Goal: Task Accomplishment & Management: Complete application form

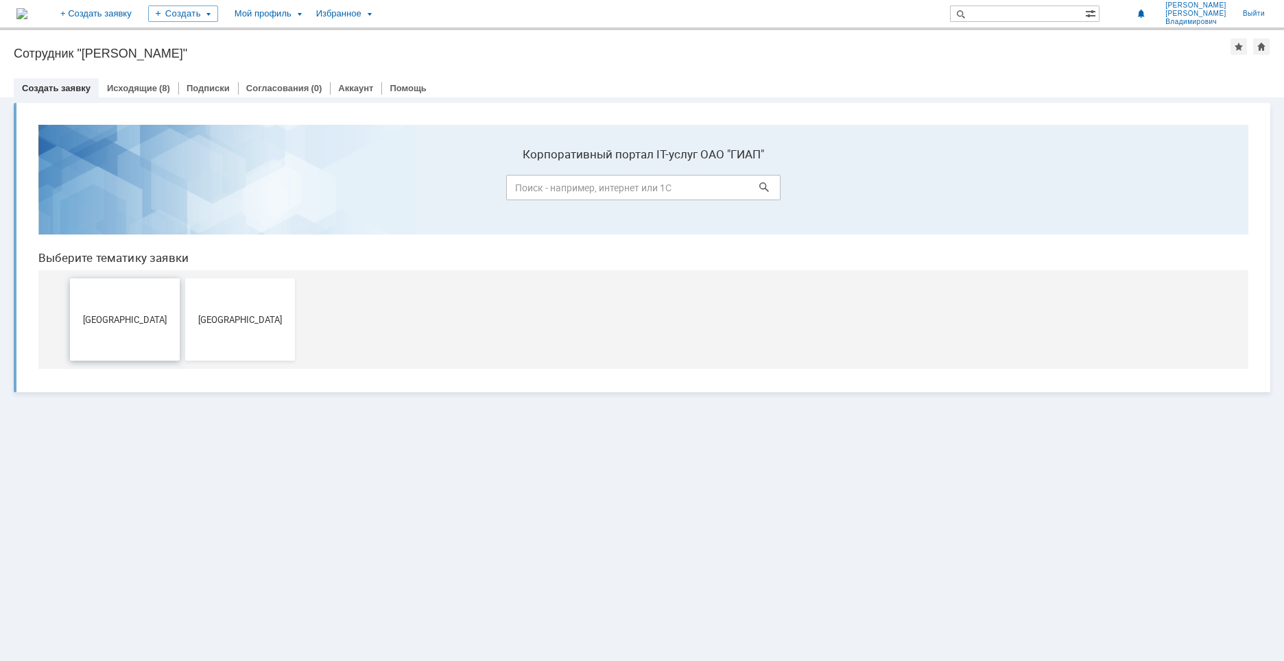
click at [126, 320] on span "[GEOGRAPHIC_DATA]" at bounding box center [125, 319] width 102 height 10
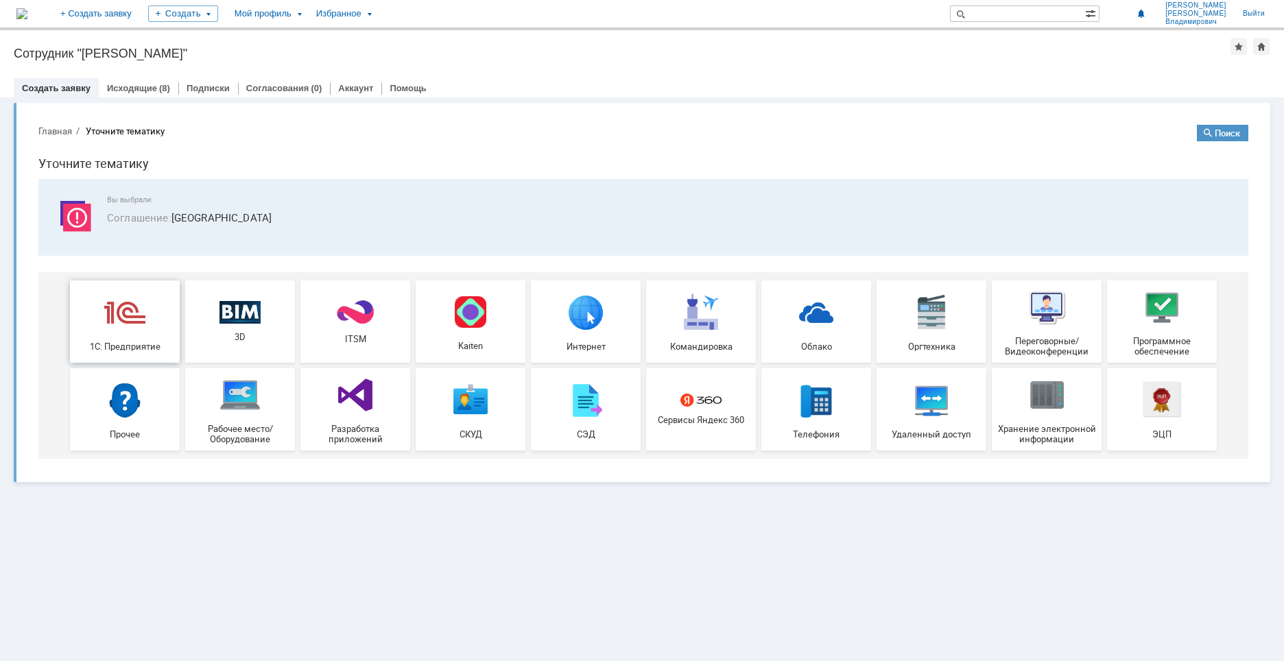
click at [126, 340] on div "1С: Предприятие" at bounding box center [125, 322] width 102 height 60
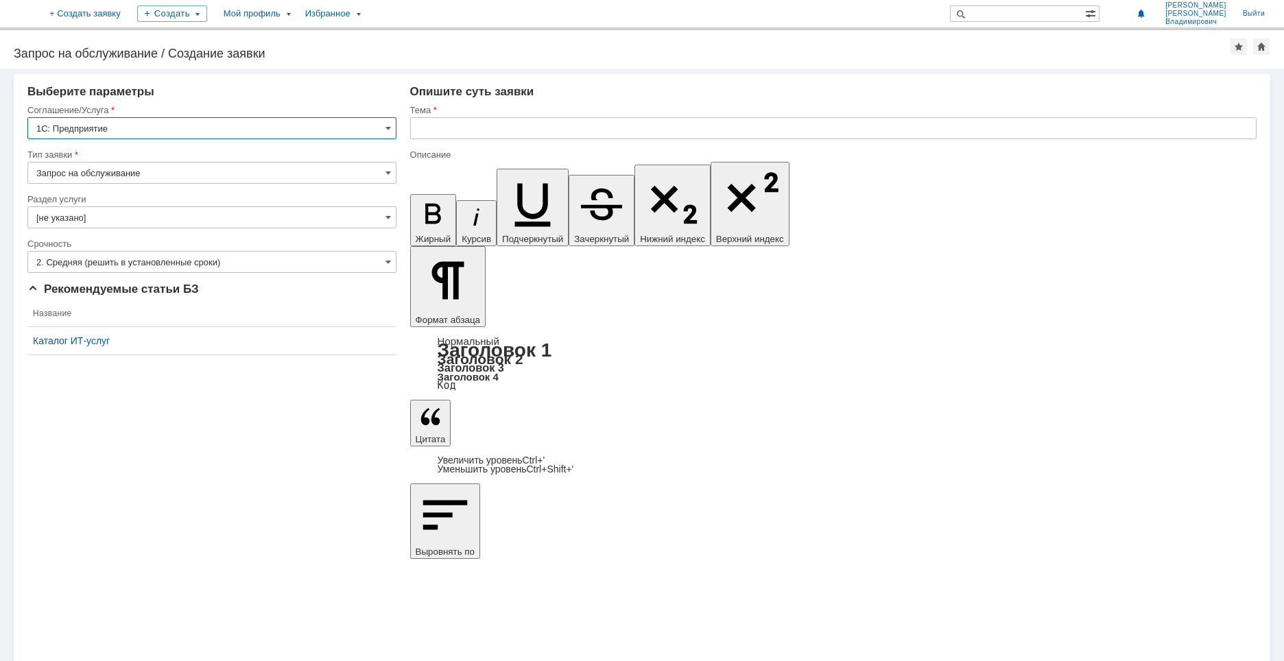
click at [392, 172] on input "Запрос на обслуживание" at bounding box center [211, 173] width 369 height 22
click at [128, 219] on span "Запрос на обслуживание" at bounding box center [211, 220] width 351 height 11
type input "Запрос на обслуживание"
click at [386, 217] on span at bounding box center [388, 217] width 5 height 11
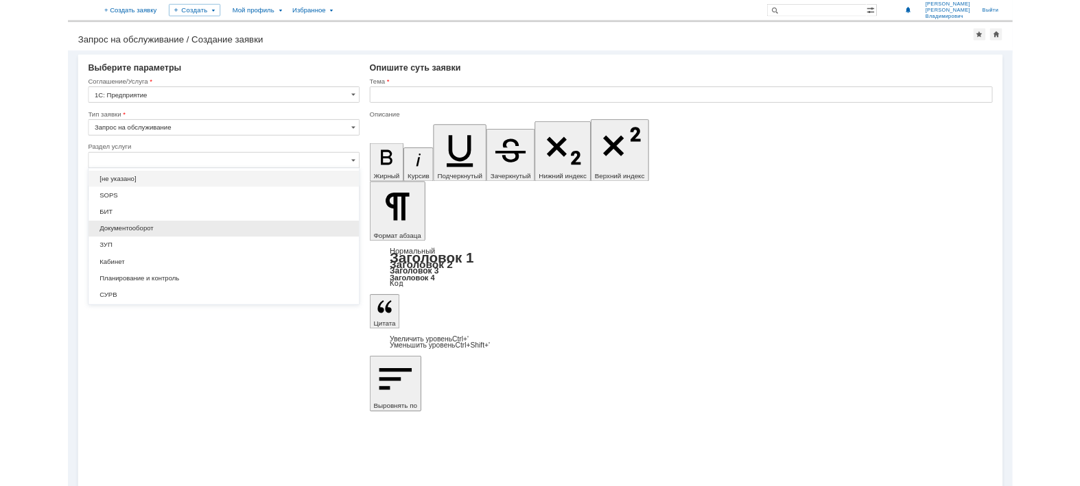
scroll to position [18, 0]
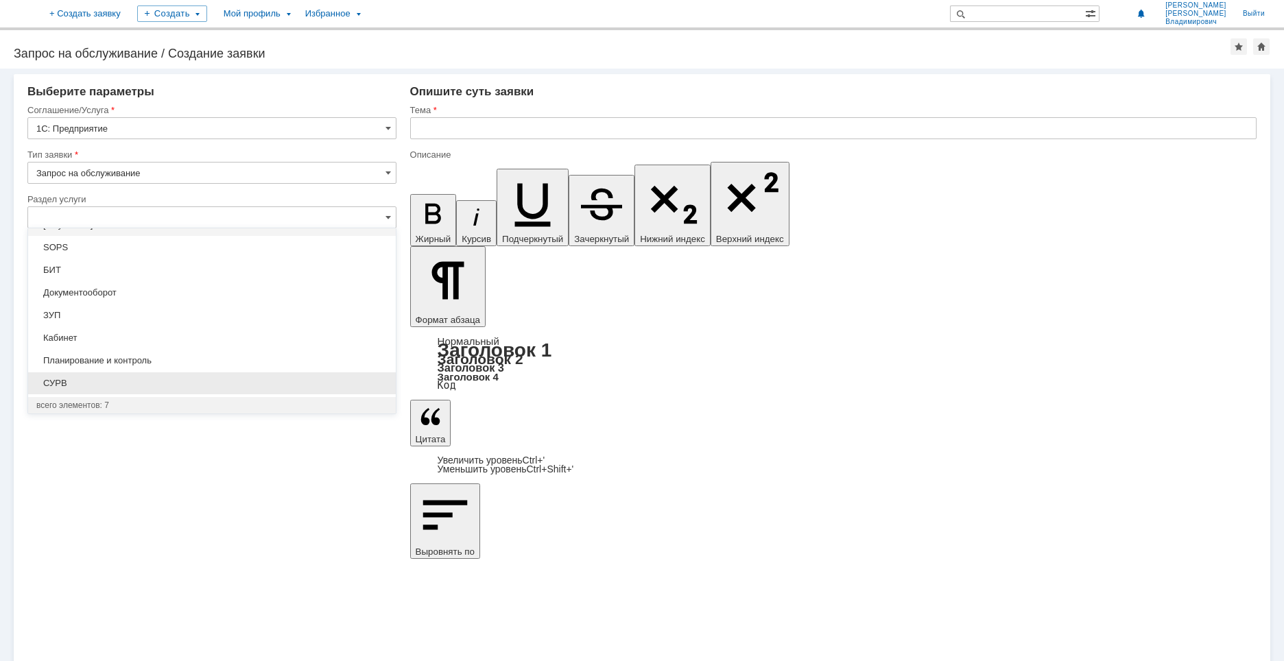
click at [67, 384] on span "СУРВ" at bounding box center [211, 383] width 351 height 11
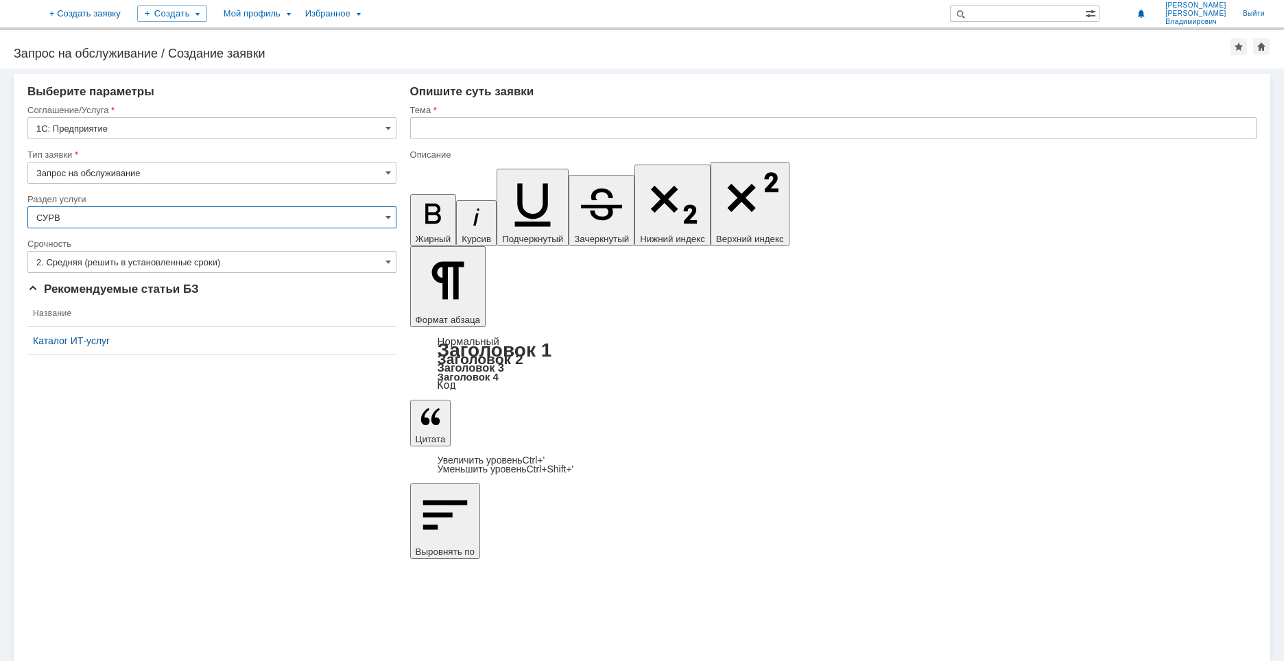
type input "СУРВ"
click at [387, 261] on span at bounding box center [388, 262] width 5 height 11
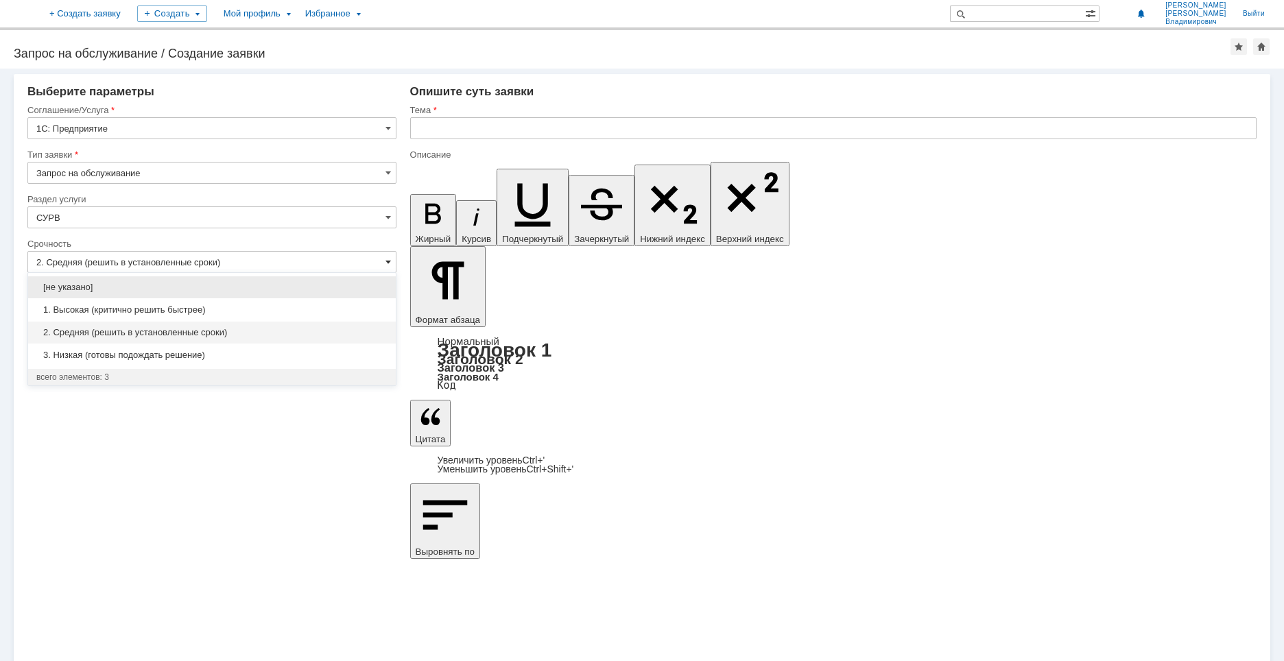
click at [387, 261] on span at bounding box center [388, 262] width 5 height 11
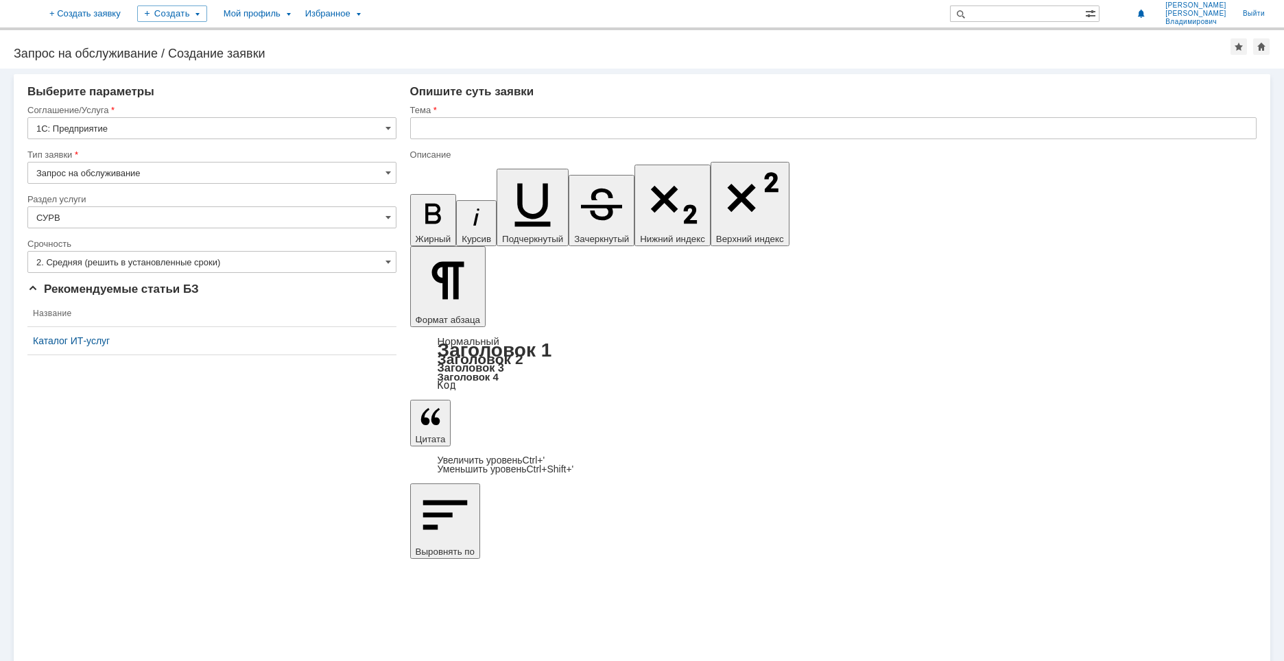
click at [432, 438] on div "Внимание! Выберите параметры Соглашение/Услуга 1С: Предприятие Тип заявки Запро…" at bounding box center [642, 365] width 1284 height 593
type input "2. Средняя (решить в установленные сроки)"
click at [447, 127] on input "text" at bounding box center [833, 128] width 847 height 22
click at [460, 131] on input "text" at bounding box center [833, 128] width 847 height 22
type input "Требуется обновление 1С"
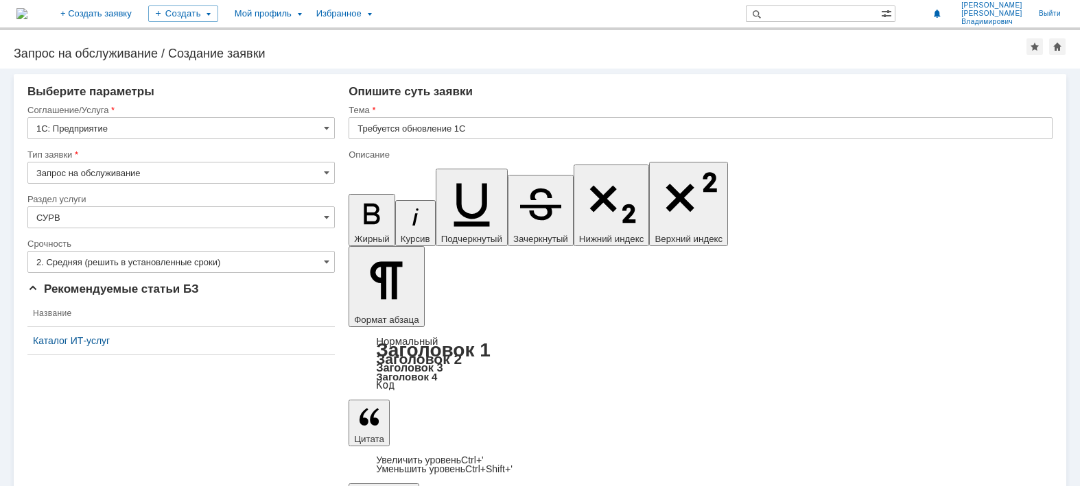
drag, startPoint x: 480, startPoint y: 4241, endPoint x: 452, endPoint y: 4243, distance: 27.6
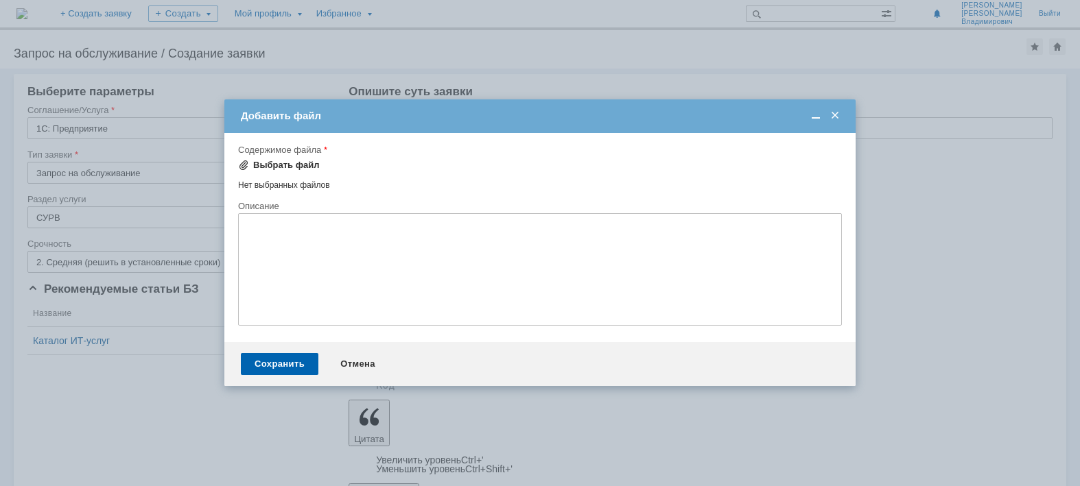
click at [276, 163] on div "Выбрать файл" at bounding box center [286, 165] width 67 height 11
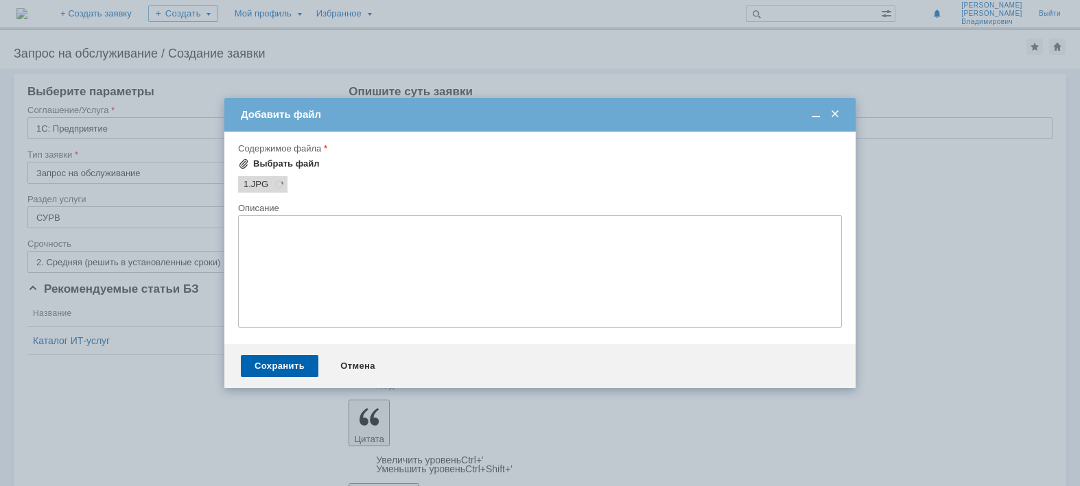
scroll to position [0, 0]
click at [283, 368] on div "Сохранить" at bounding box center [280, 366] width 78 height 22
